Goal: Task Accomplishment & Management: Use online tool/utility

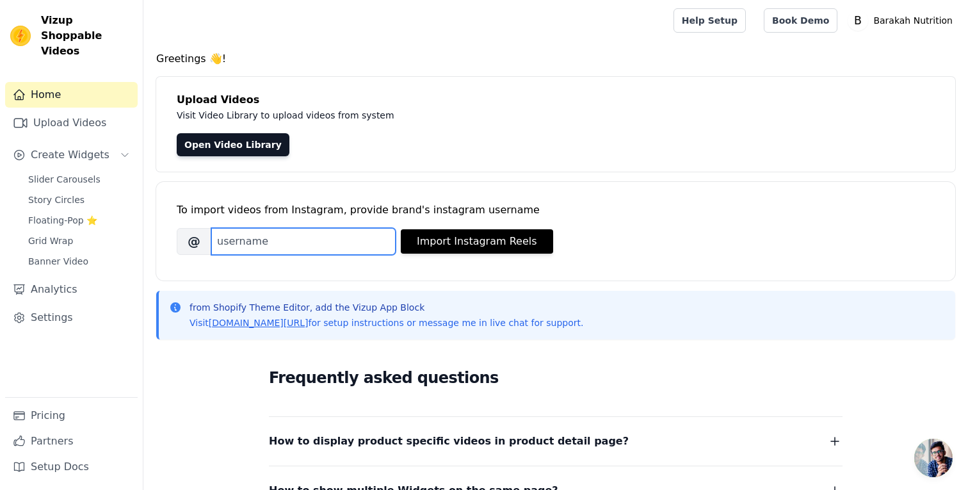
click at [296, 236] on input "Brand's Instagram Username" at bounding box center [303, 241] width 184 height 27
click at [296, 201] on div "To import videos from Instagram, provide brand's instagram username Brand's Ins…" at bounding box center [556, 221] width 758 height 78
click at [102, 110] on link "Upload Videos" at bounding box center [71, 123] width 132 height 26
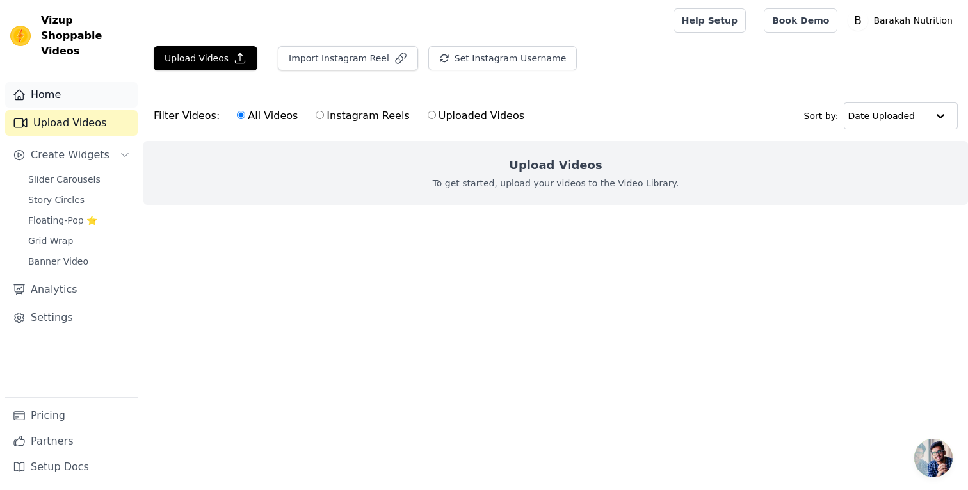
click at [84, 86] on link "Home" at bounding box center [71, 95] width 132 height 26
